Goal: Task Accomplishment & Management: Use online tool/utility

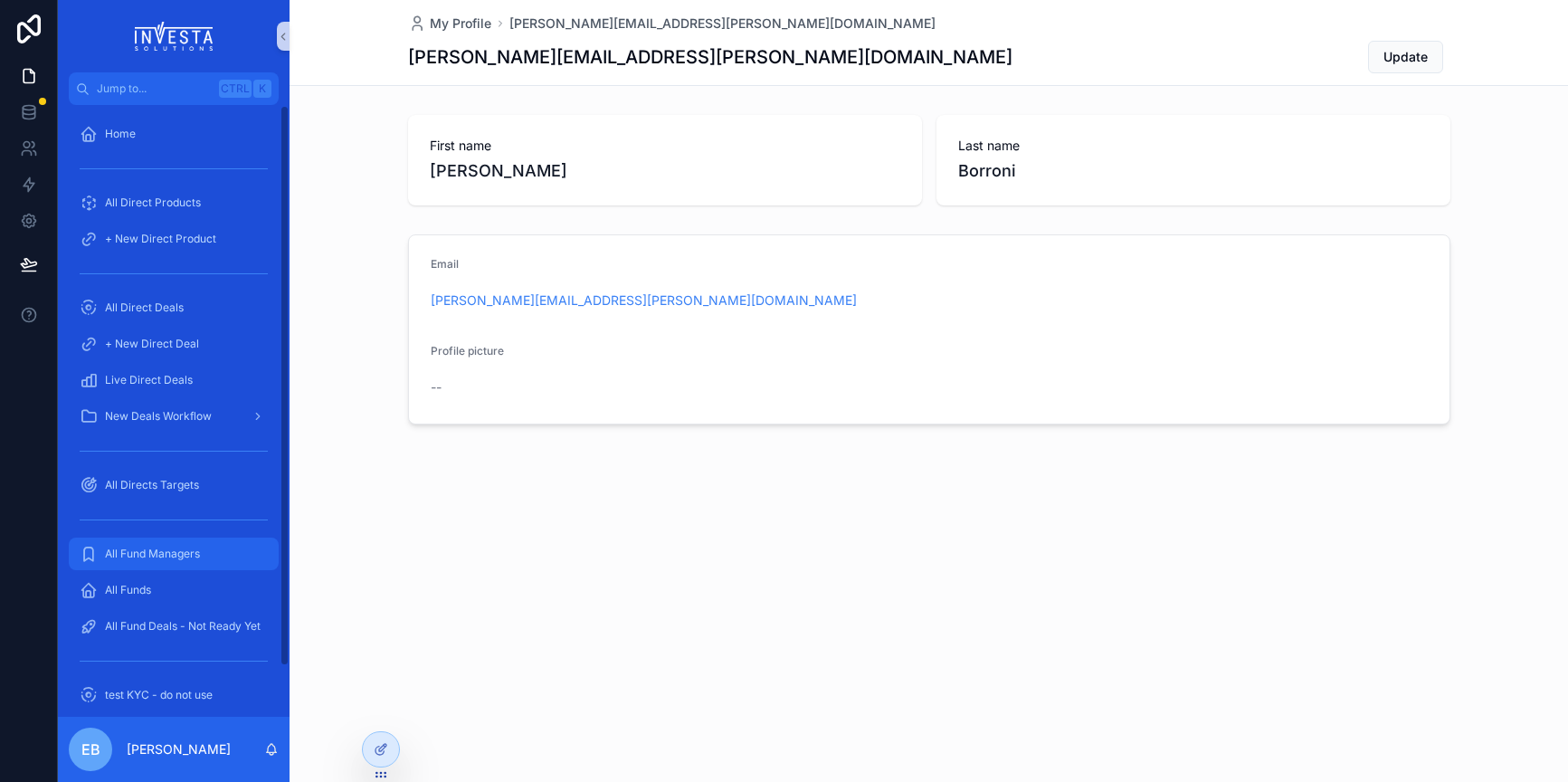
click at [173, 555] on span "All Fund Managers" at bounding box center [153, 554] width 95 height 15
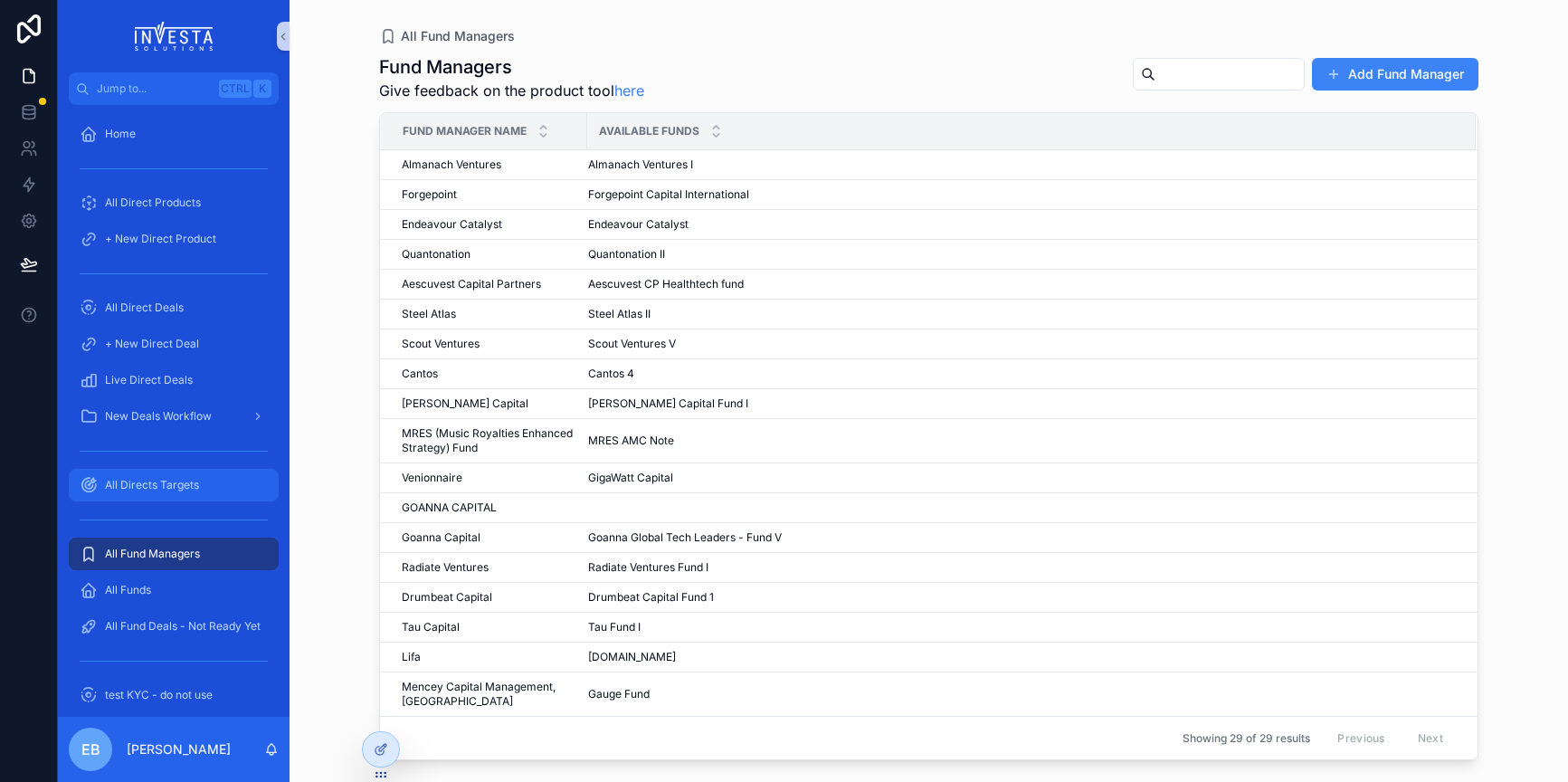
click at [159, 485] on span "All Directs Targets" at bounding box center [152, 485] width 94 height 15
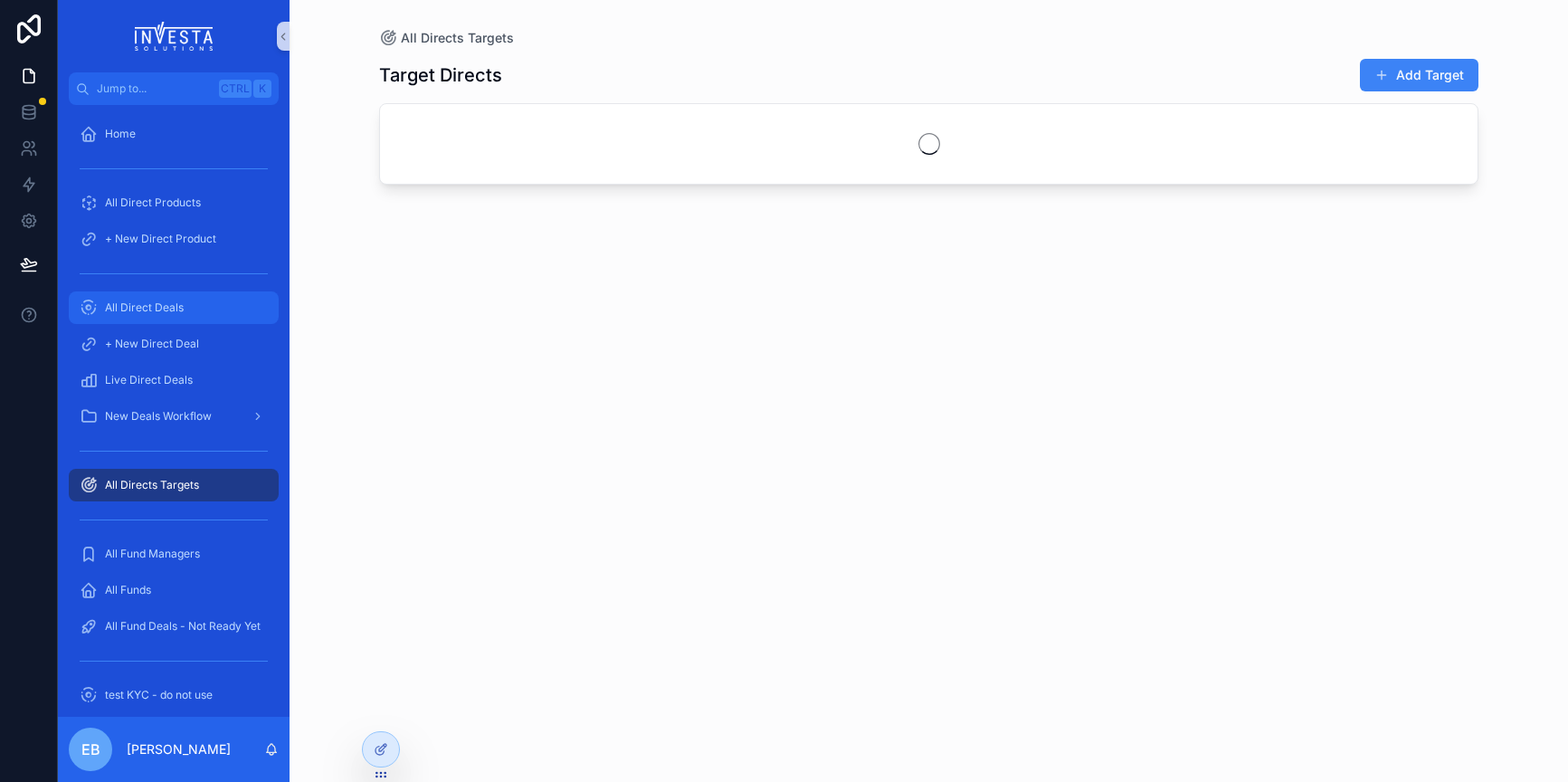
click at [128, 314] on span "All Direct Deals" at bounding box center [145, 308] width 79 height 15
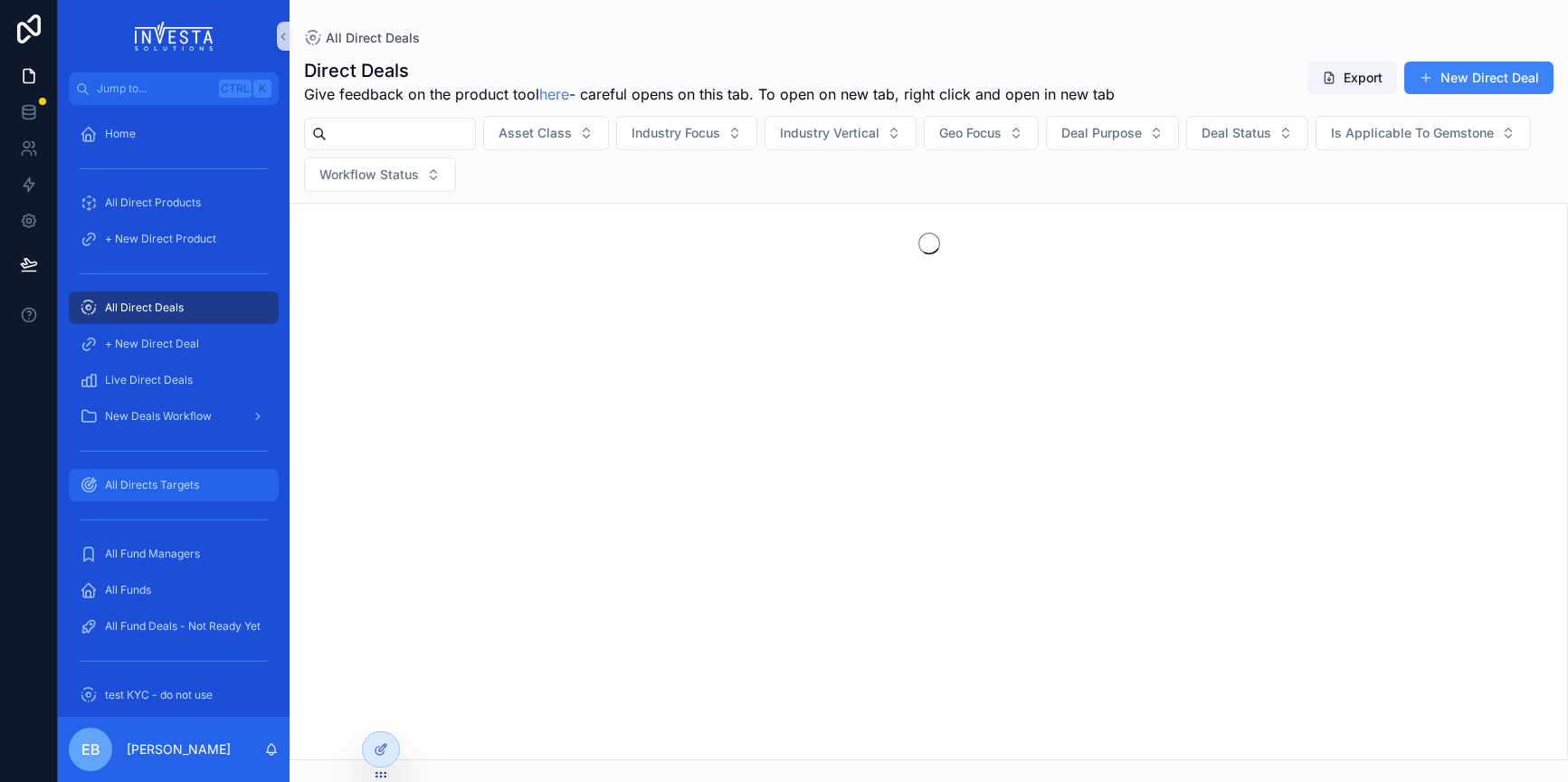
click at [171, 482] on span "All Directs Targets" at bounding box center [152, 485] width 94 height 15
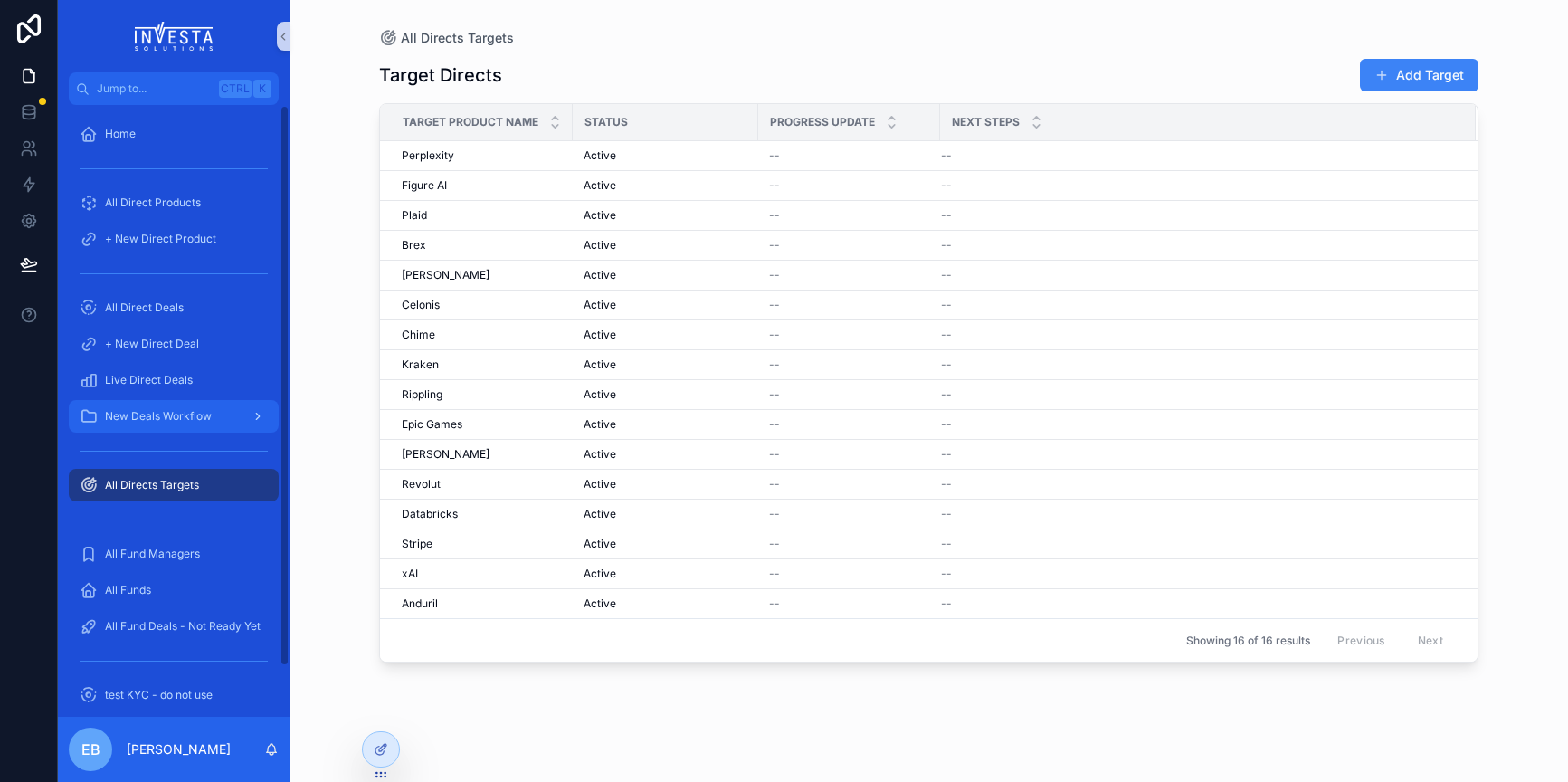
click at [170, 424] on div "New Deals Workflow" at bounding box center [173, 416] width 188 height 29
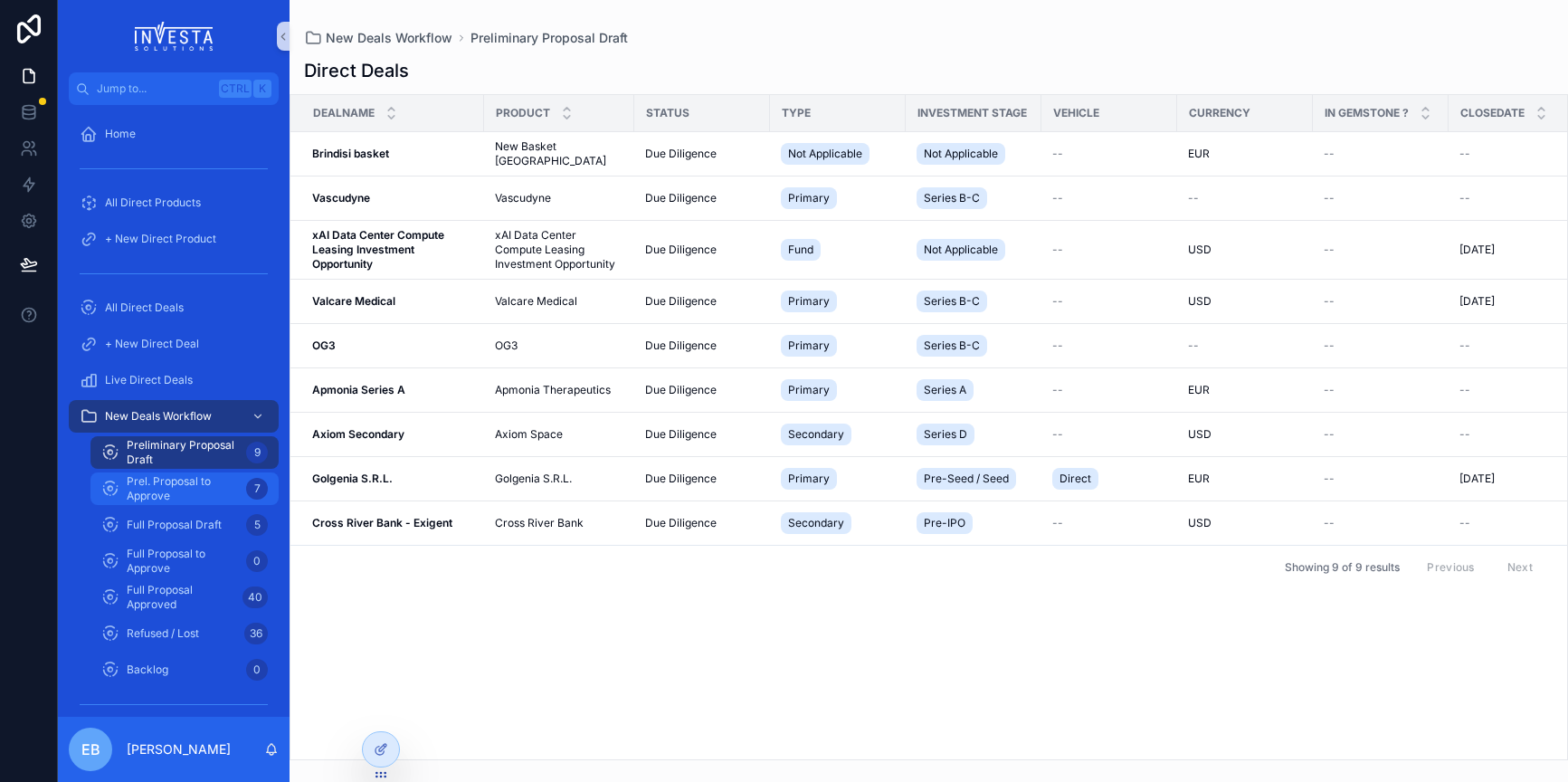
click at [203, 487] on span "Prel. Proposal to Approve" at bounding box center [182, 489] width 112 height 29
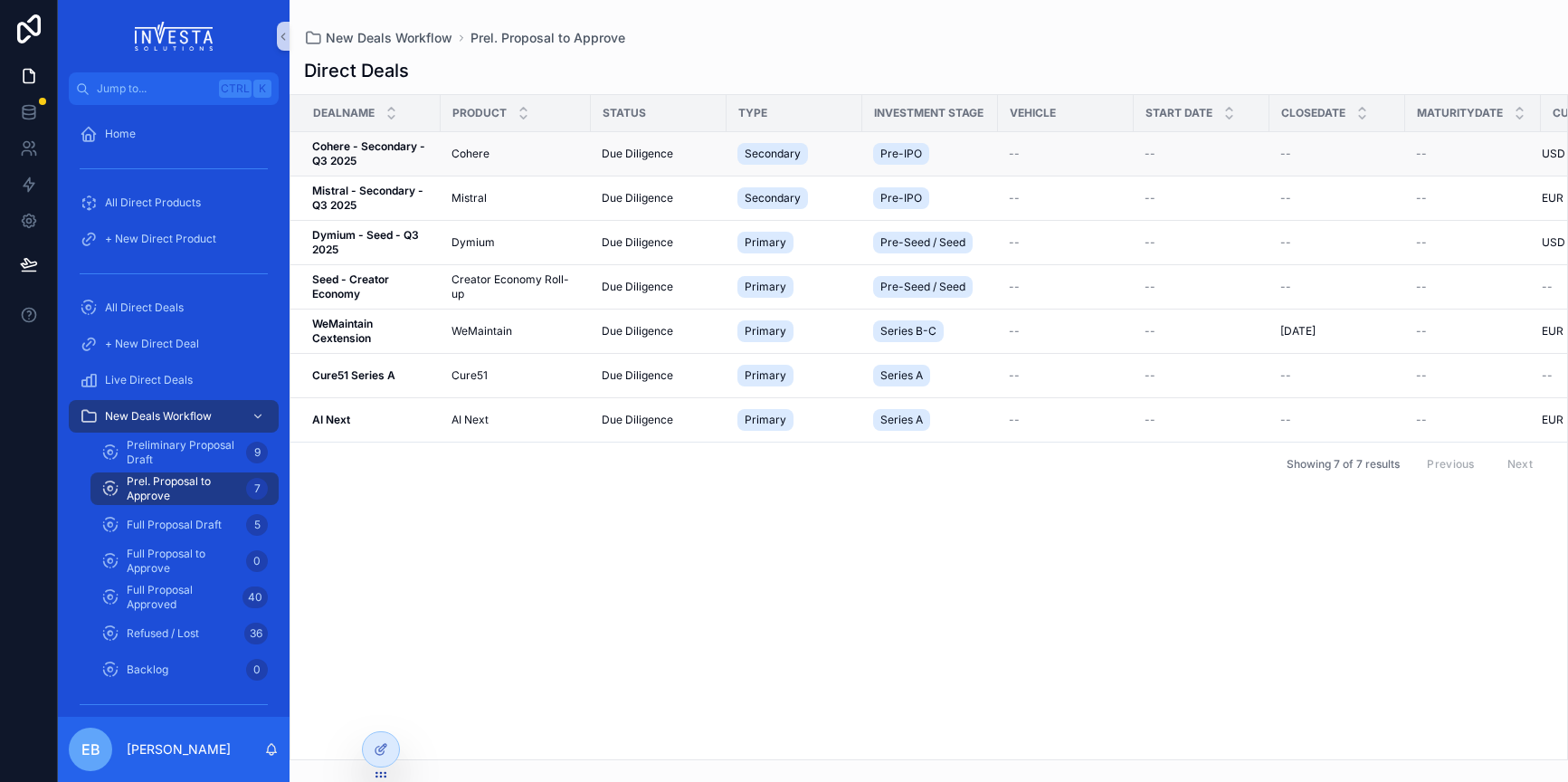
click at [400, 154] on span "Cohere - Secondary - Q3 2025" at bounding box center [371, 154] width 117 height 29
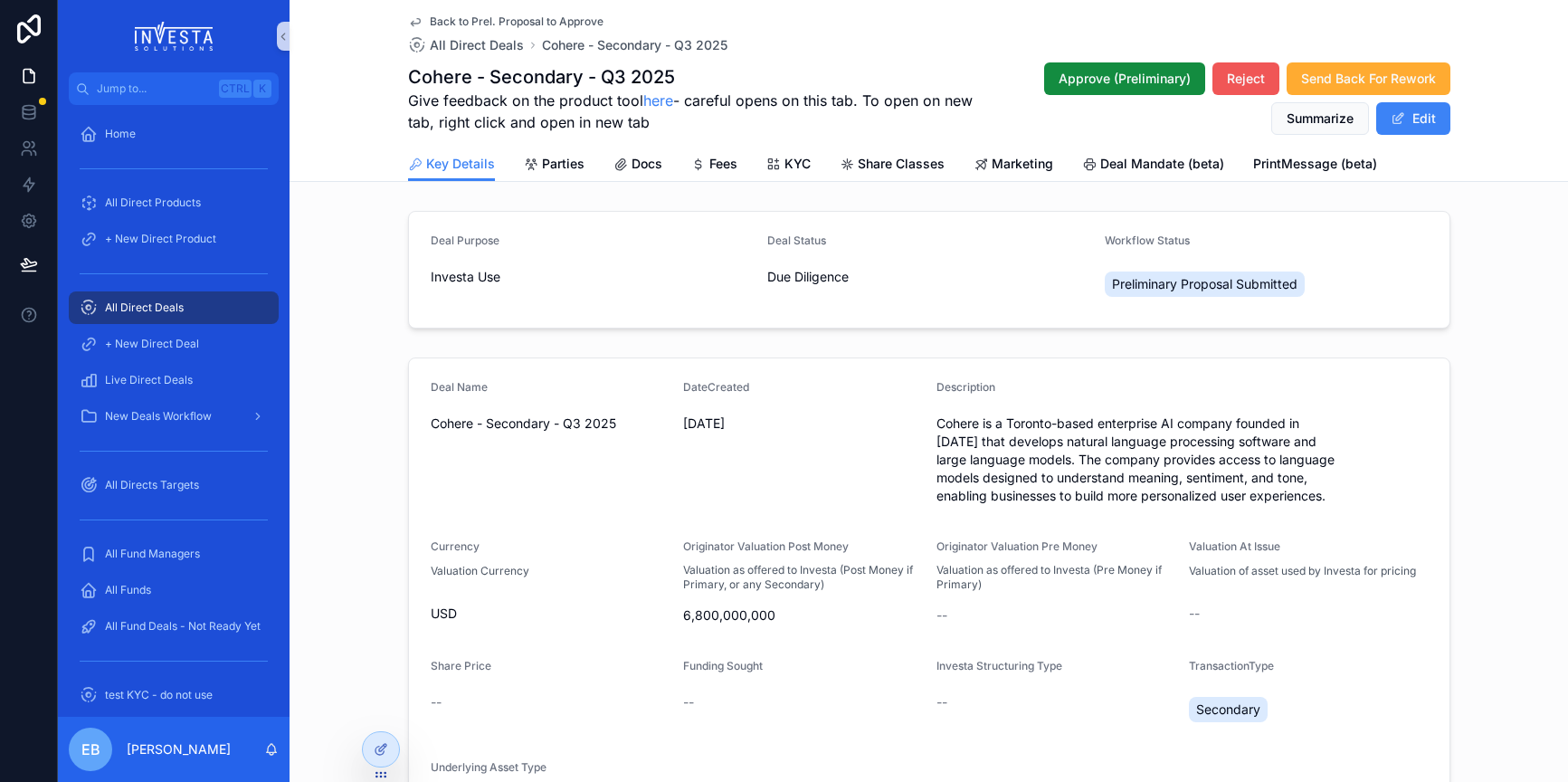
click at [1235, 83] on span "Reject" at bounding box center [1245, 79] width 38 height 18
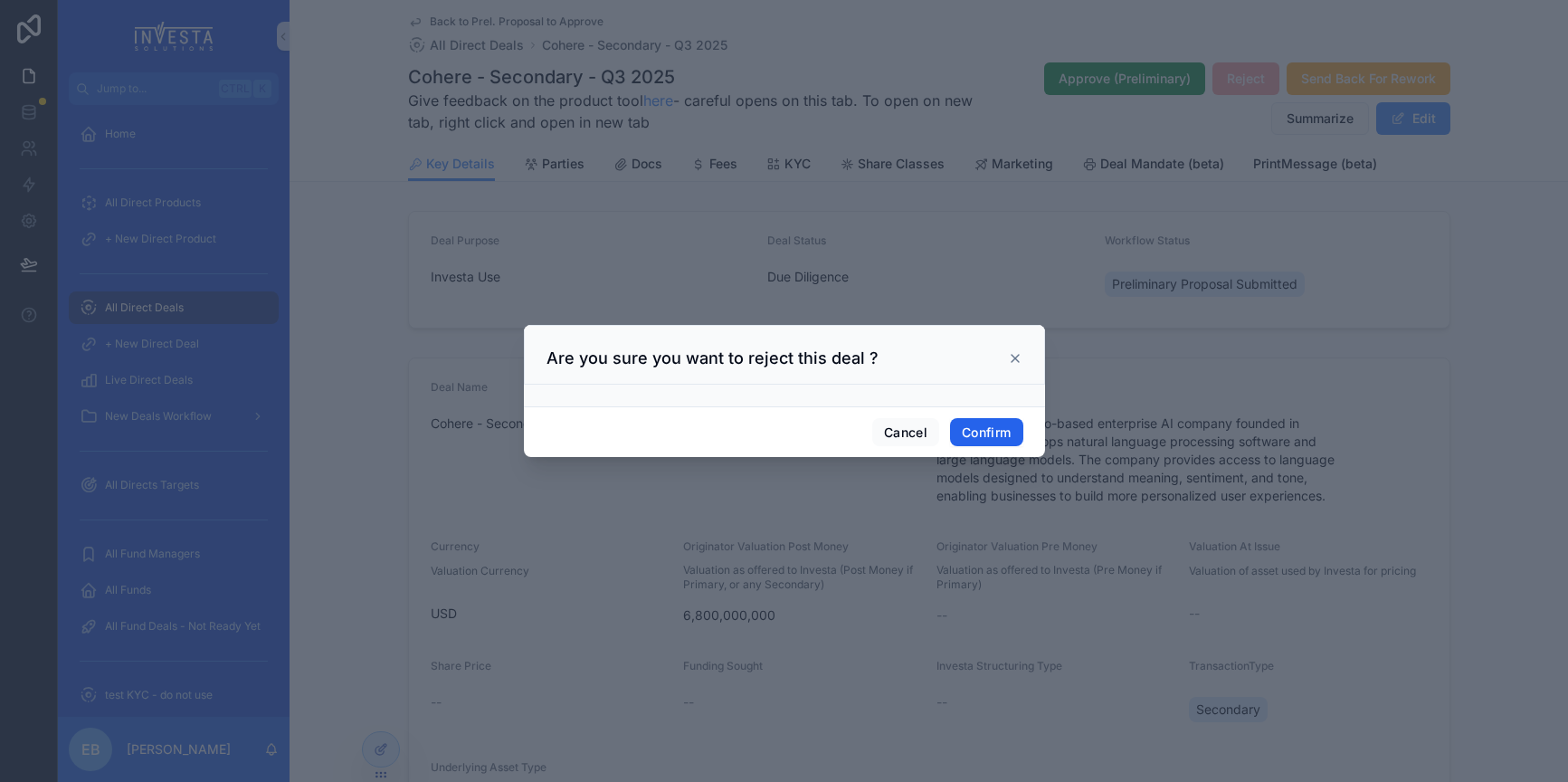
click at [969, 434] on button "Confirm" at bounding box center [986, 433] width 72 height 29
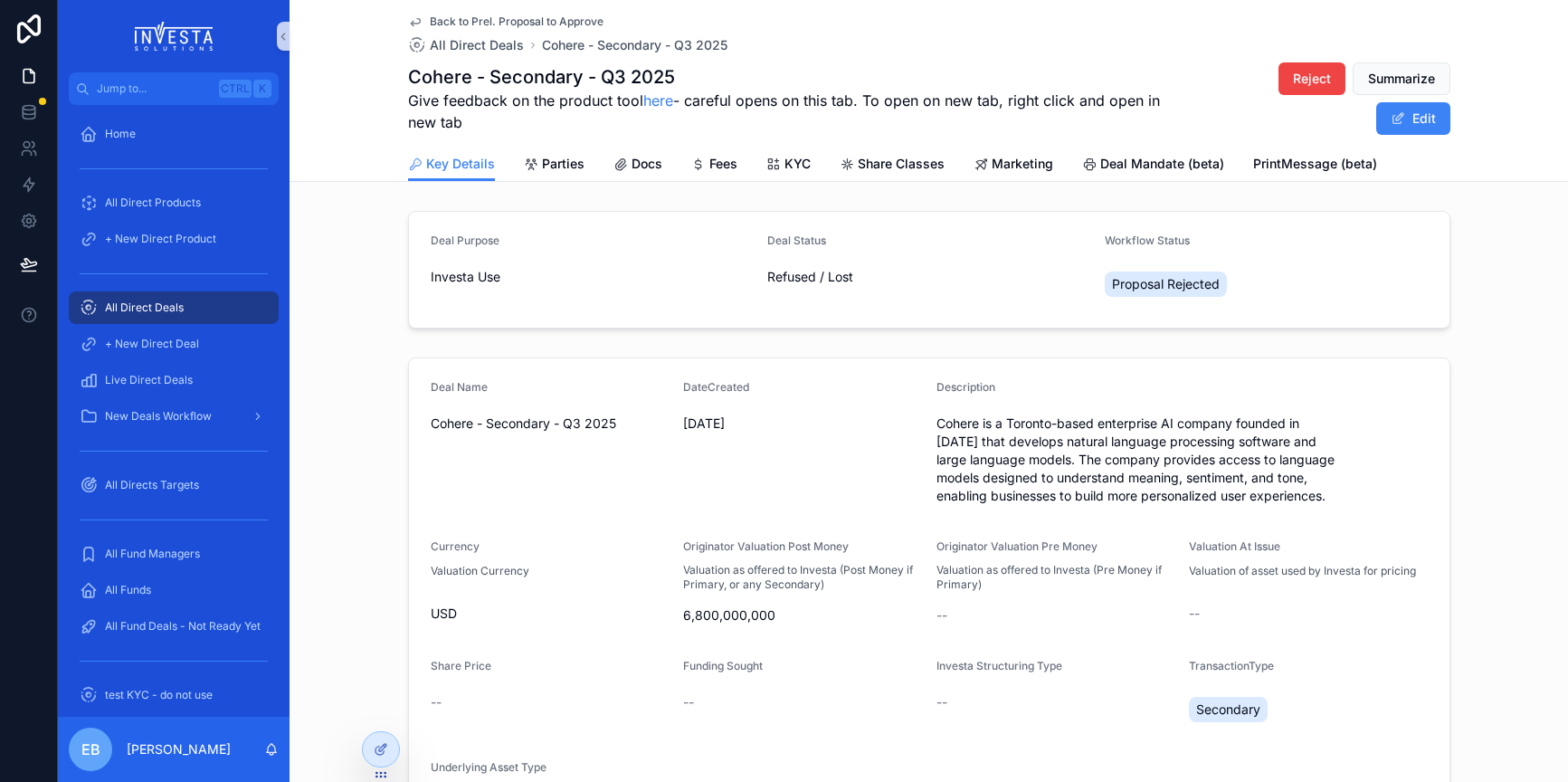
click at [459, 17] on span "Back to Prel. Proposal to Approve" at bounding box center [517, 22] width 174 height 15
